Goal: Transaction & Acquisition: Purchase product/service

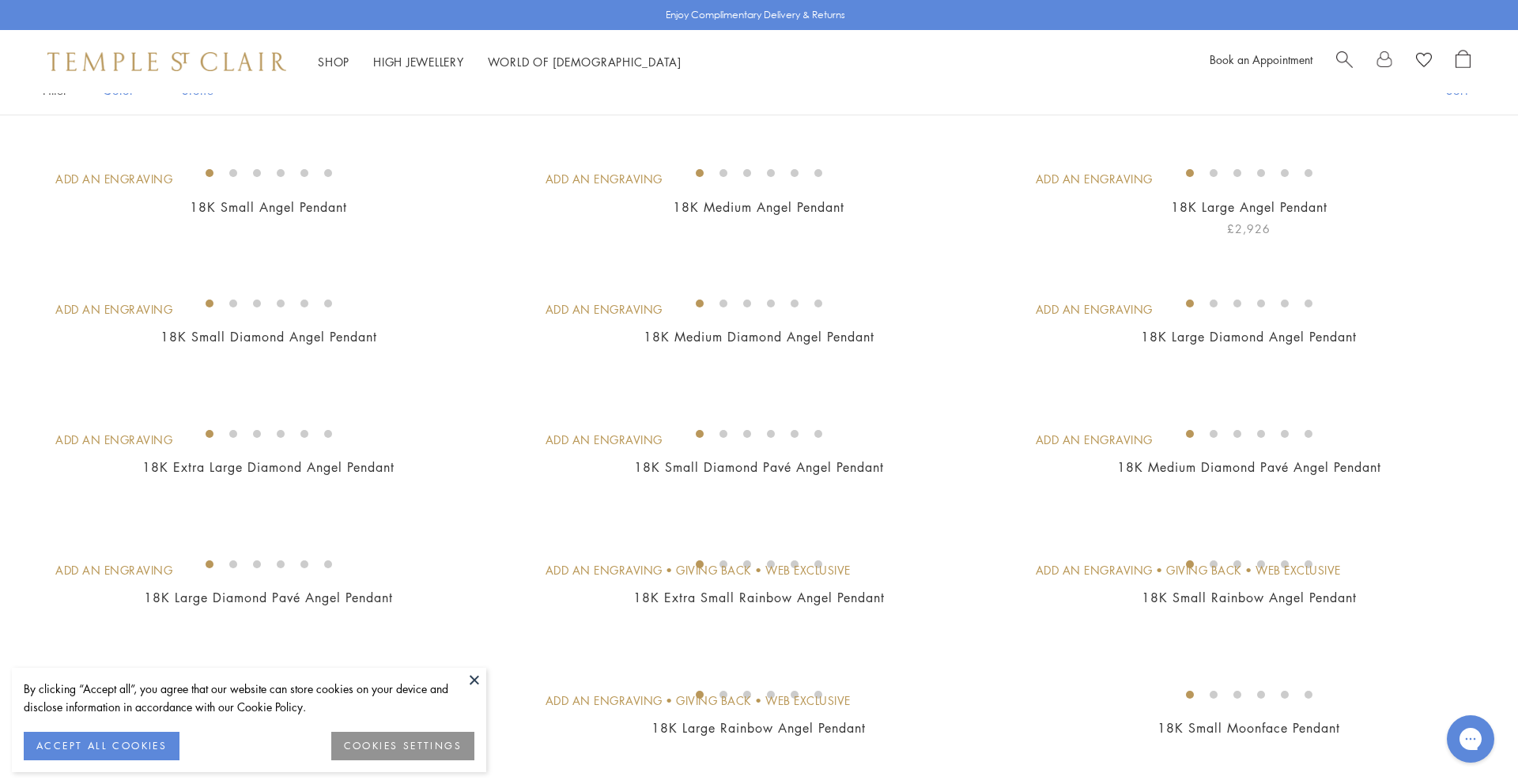
scroll to position [136, 0]
click at [0, 0] on img at bounding box center [0, 0] width 0 height 0
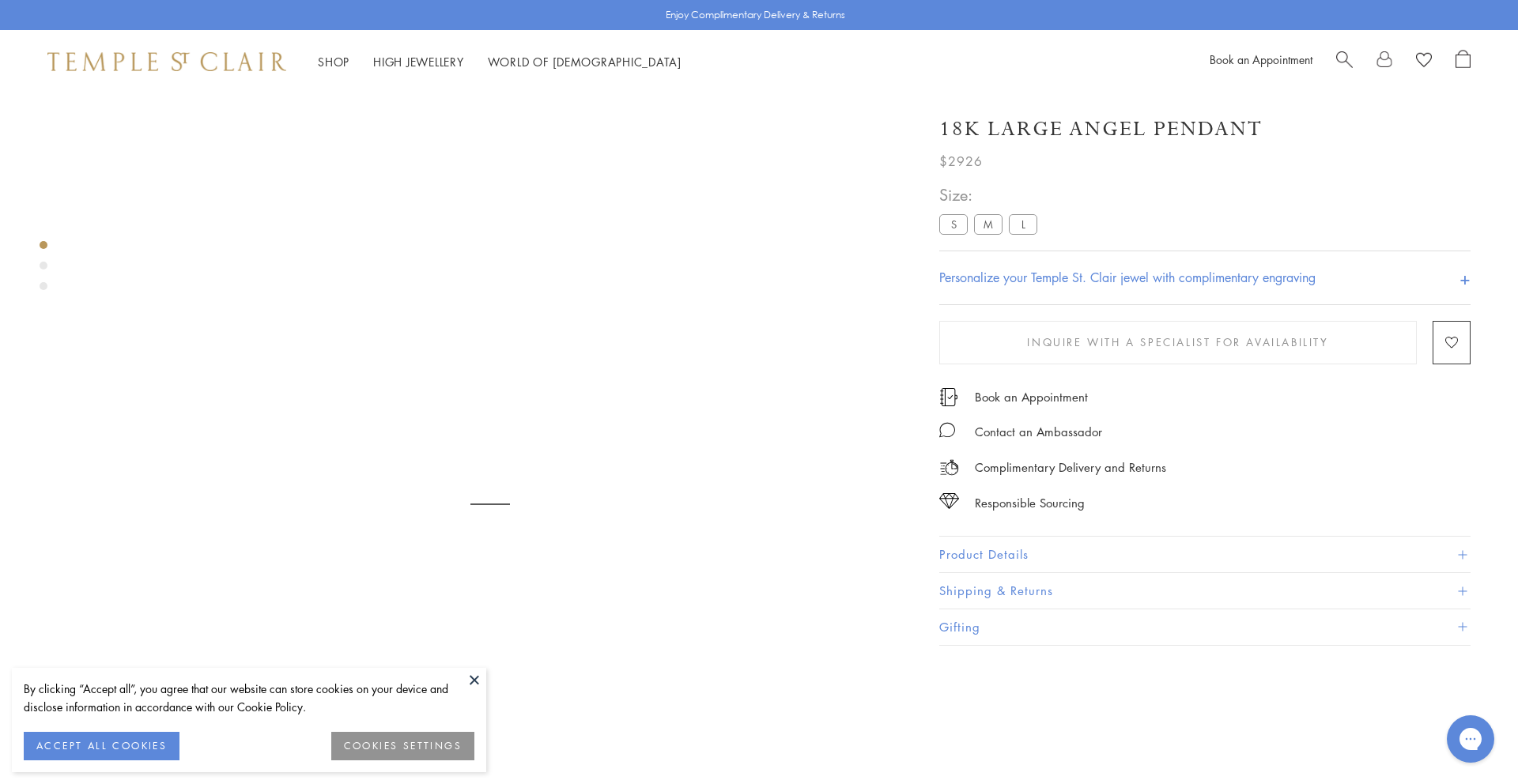
scroll to position [93, 0]
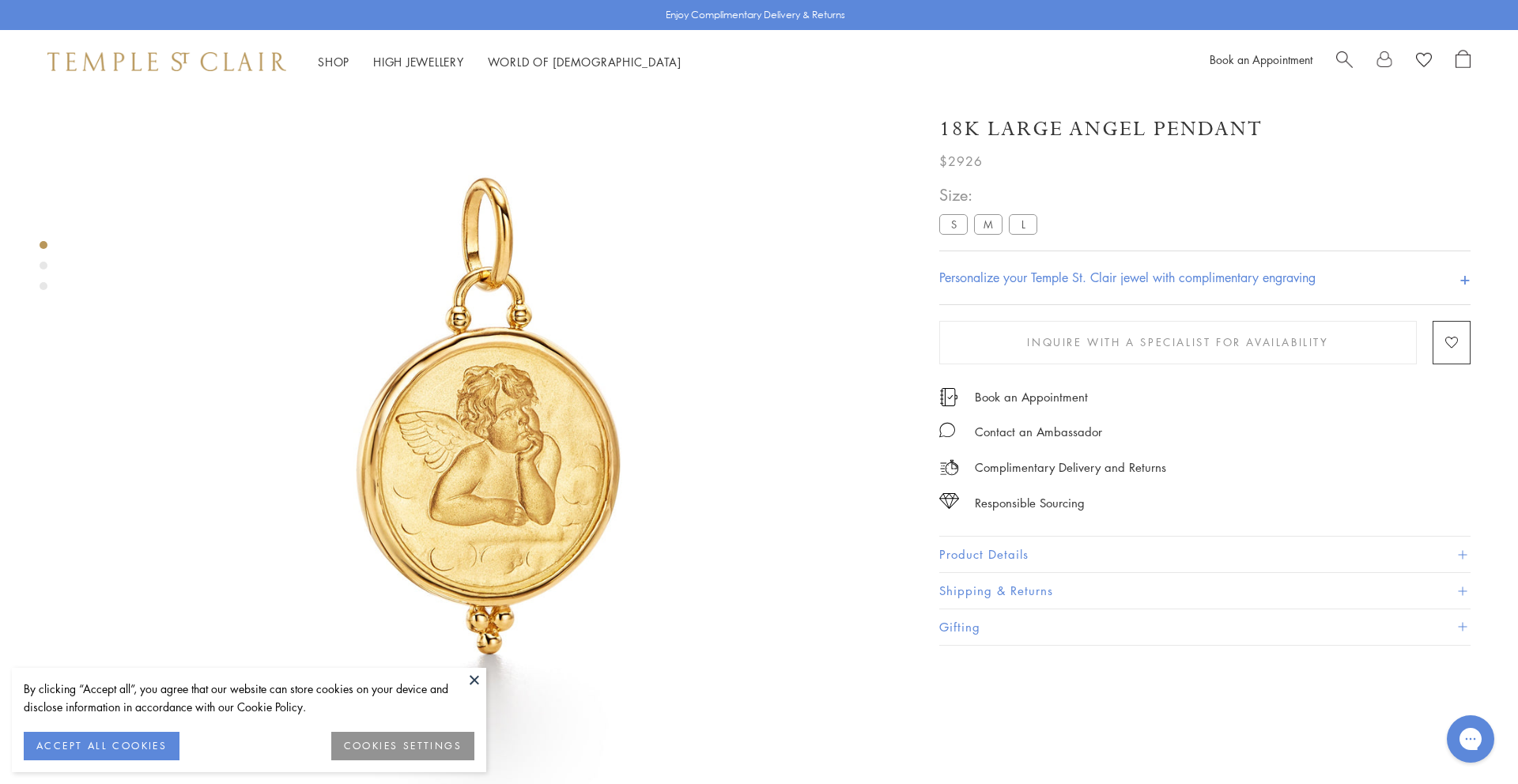
click at [474, 679] on button at bounding box center [474, 679] width 23 height 23
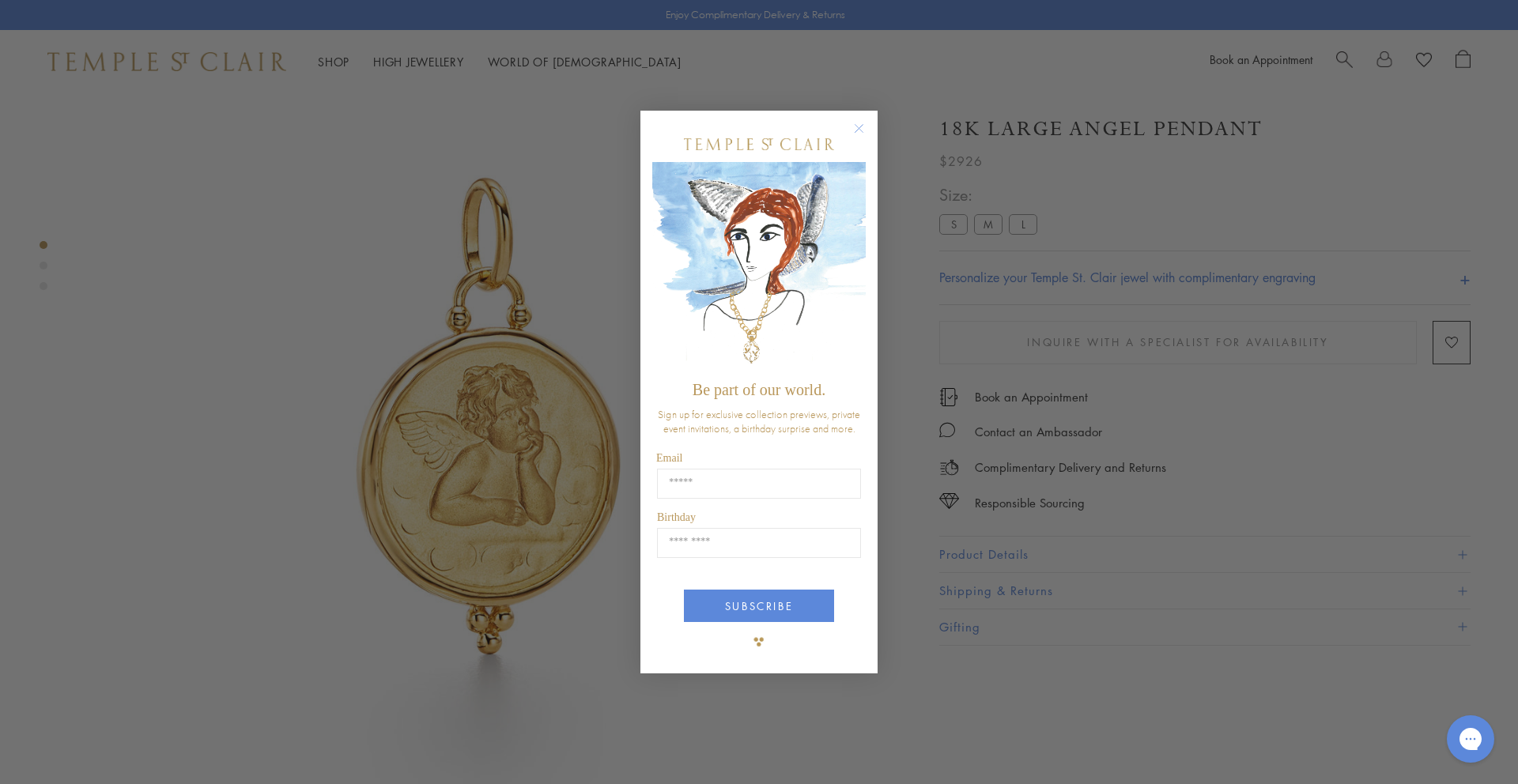
click at [857, 127] on circle "Close dialog" at bounding box center [859, 129] width 19 height 19
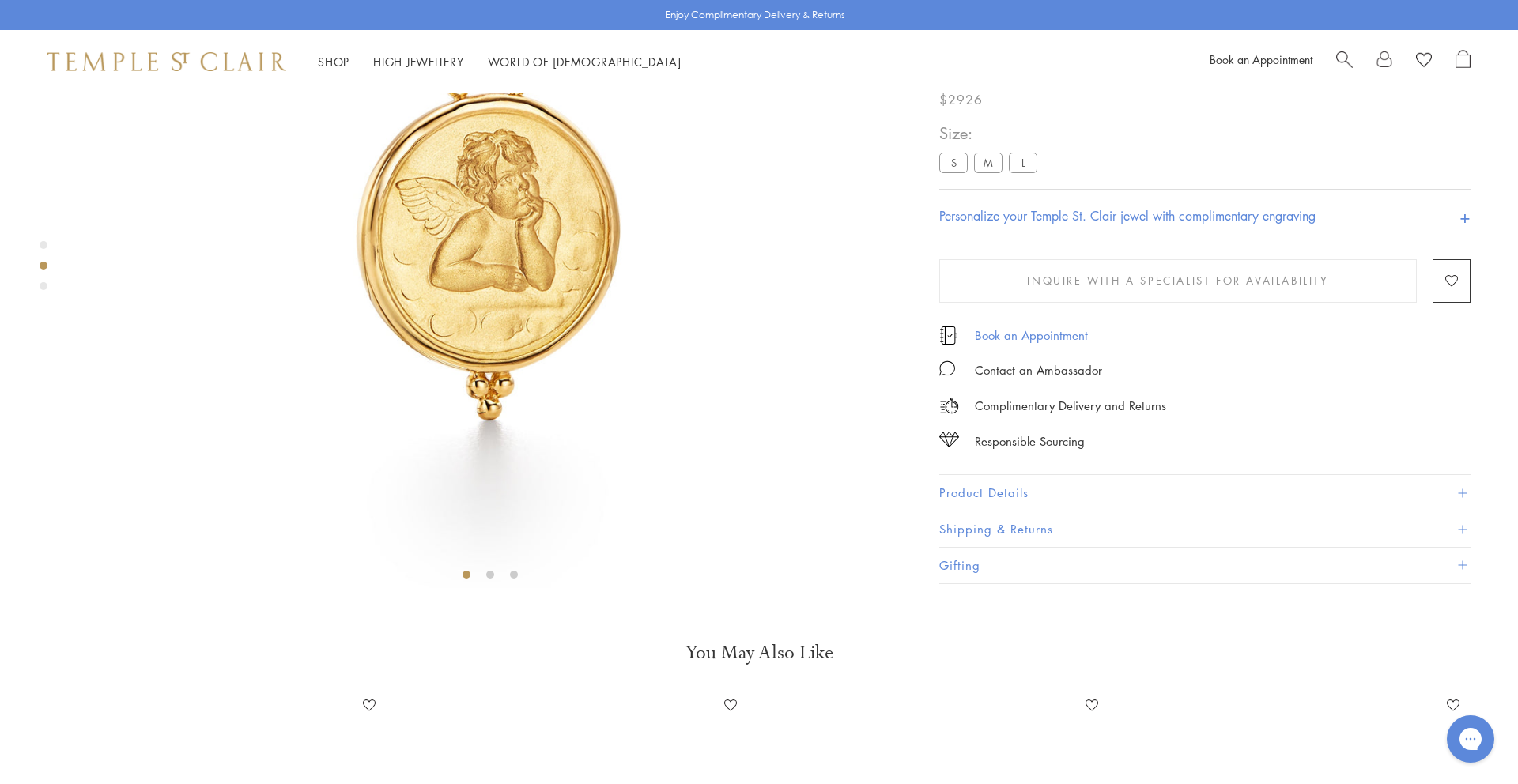
scroll to position [0, 0]
